Goal: Find specific page/section: Find specific page/section

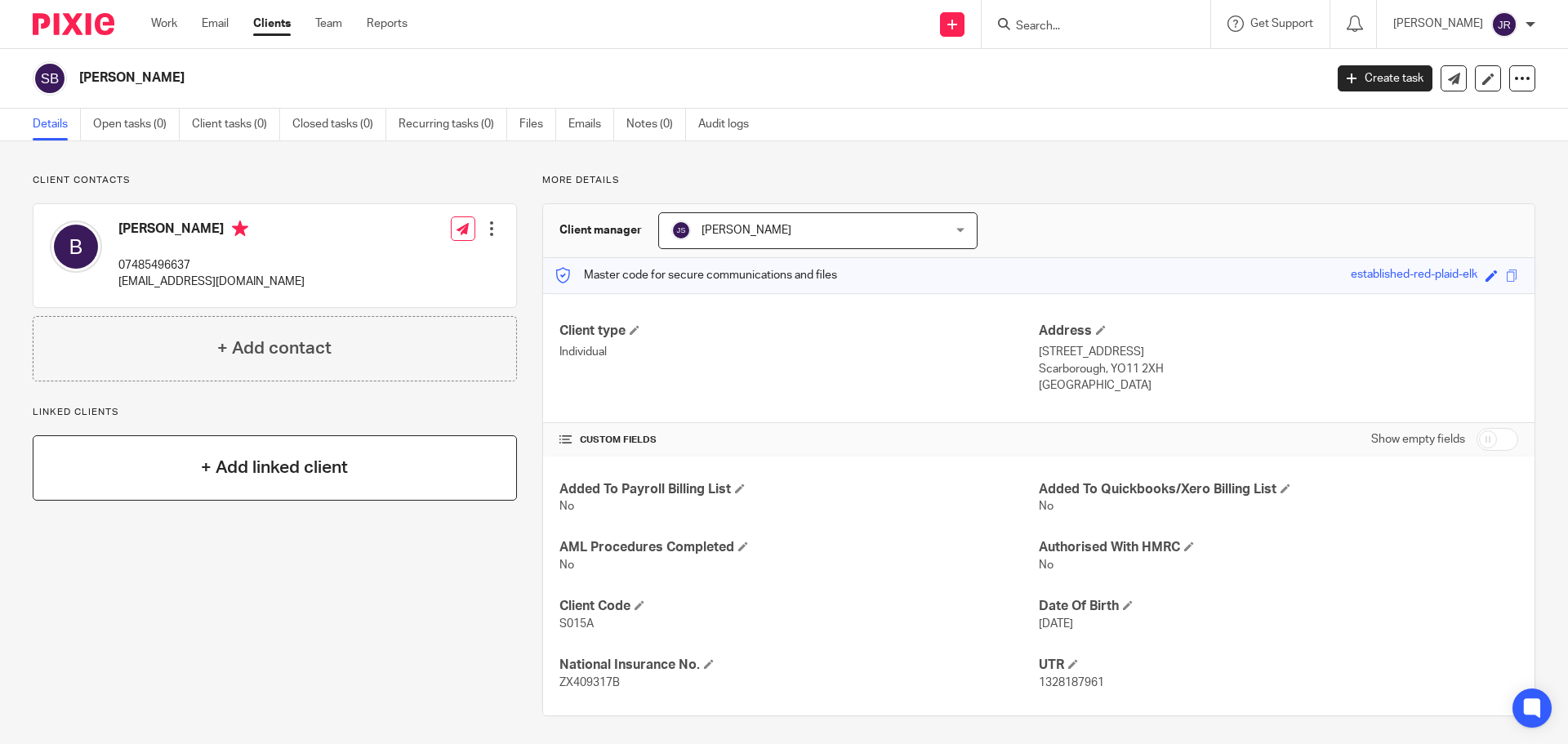
click at [71, 448] on div "Client contacts [PERSON_NAME] 07485496637 [EMAIL_ADDRESS][DOMAIN_NAME] Edit con…" at bounding box center [784, 445] width 1568 height 607
click at [57, 537] on div "Client contacts [PERSON_NAME] 07485496637 [EMAIL_ADDRESS][DOMAIN_NAME] Edit con…" at bounding box center [262, 444] width 510 height 542
drag, startPoint x: 32, startPoint y: 594, endPoint x: 169, endPoint y: 506, distance: 162.8
click at [164, 511] on div "Client contacts [PERSON_NAME] 07485496637 [EMAIL_ADDRESS][DOMAIN_NAME] Edit con…" at bounding box center [262, 444] width 510 height 542
click at [1132, 21] on input "Search" at bounding box center [1088, 27] width 147 height 14
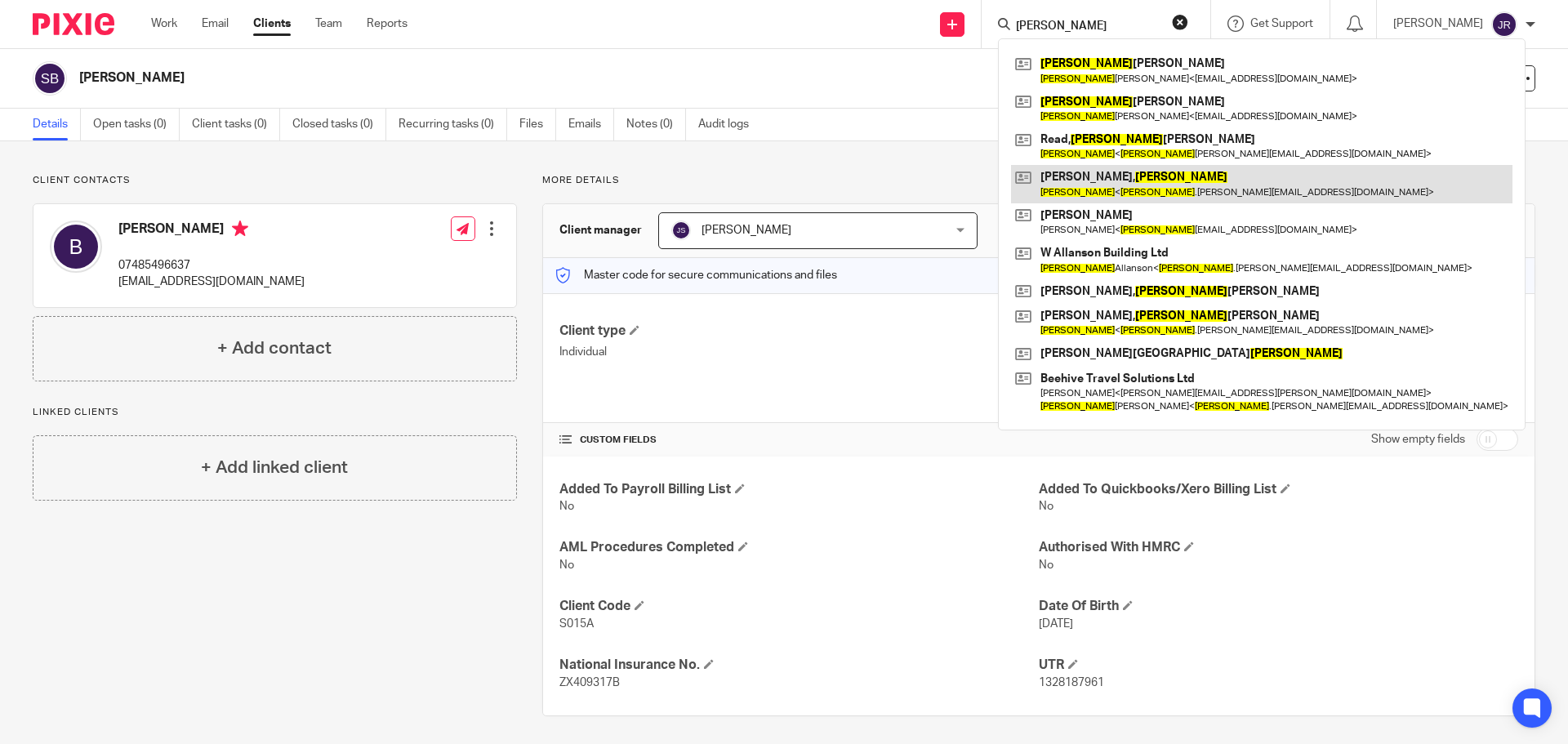
type input "wayne"
click at [1204, 189] on link at bounding box center [1261, 184] width 501 height 38
